Goal: Task Accomplishment & Management: Manage account settings

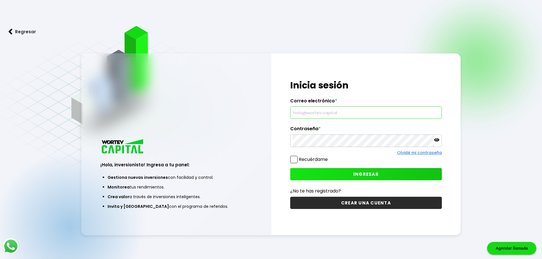
click at [343, 113] on input "text" at bounding box center [366, 113] width 146 height 12
type input "[EMAIL_ADDRESS][DOMAIN_NAME]"
click at [357, 174] on span "INGRESAR" at bounding box center [365, 174] width 25 height 6
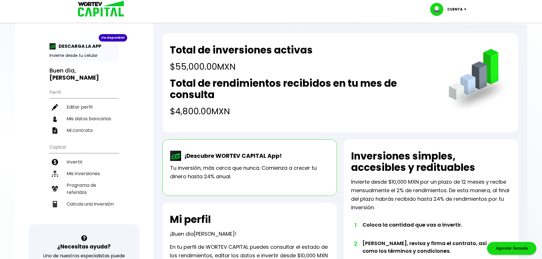
click at [459, 9] on p "Cuenta" at bounding box center [454, 9] width 15 height 9
click at [446, 40] on li "Cerrar sesión" at bounding box center [449, 38] width 46 height 12
